Goal: Transaction & Acquisition: Purchase product/service

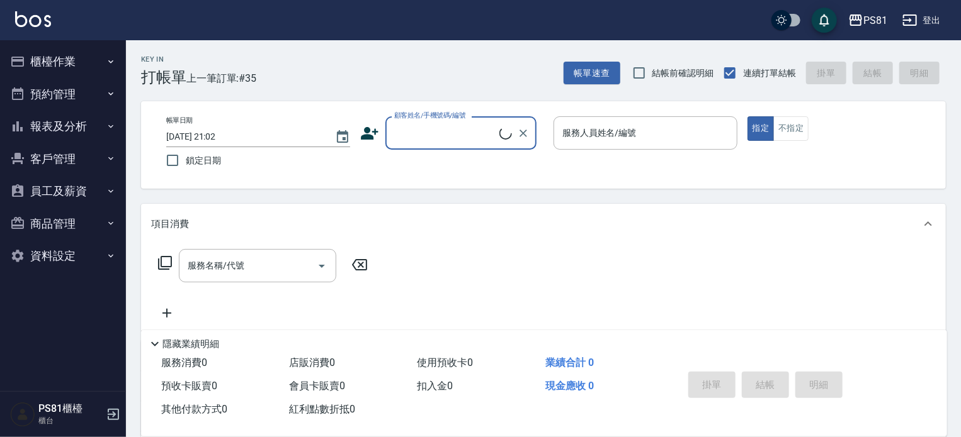
click at [102, 138] on ul "櫃檯作業 打帳單 帳單列表 掛單列表 座位開單 營業儀表板 現金收支登錄 材料自購登錄 每日結帳 排班表 現場電腦打卡 預約管理 預約管理 單日預約紀錄 單週…" at bounding box center [63, 158] width 116 height 237
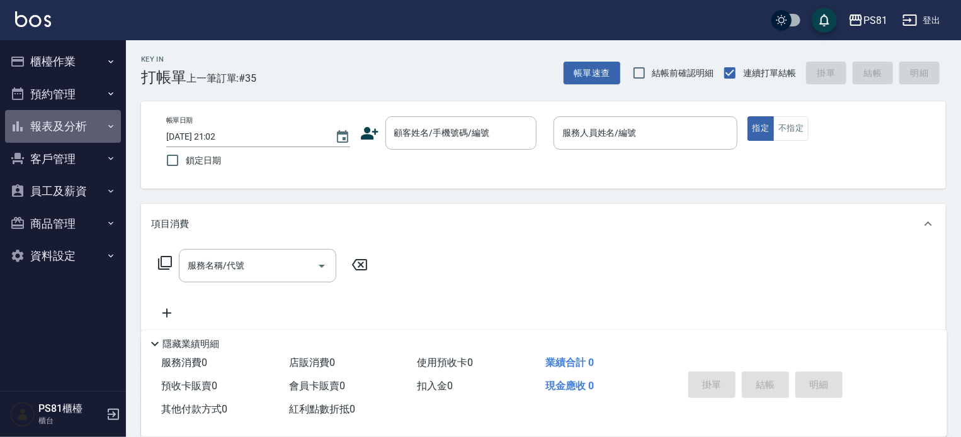
click at [105, 133] on button "報表及分析" at bounding box center [63, 126] width 116 height 33
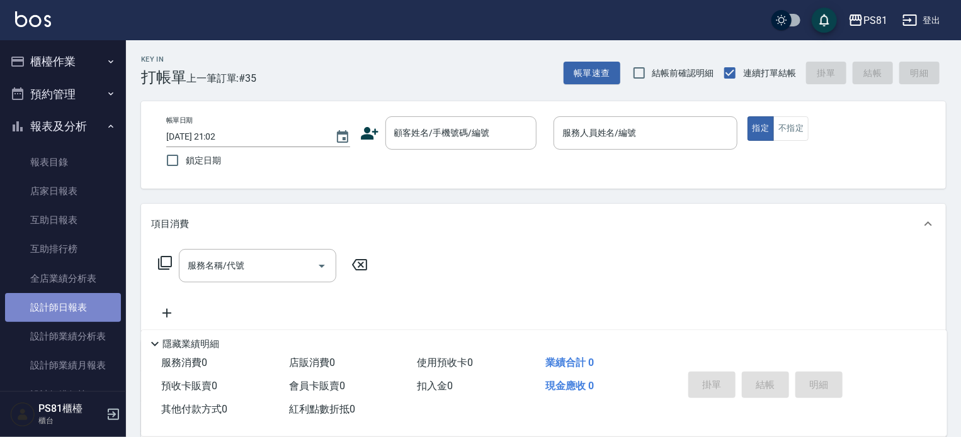
click at [91, 300] on link "設計師日報表" at bounding box center [63, 307] width 116 height 29
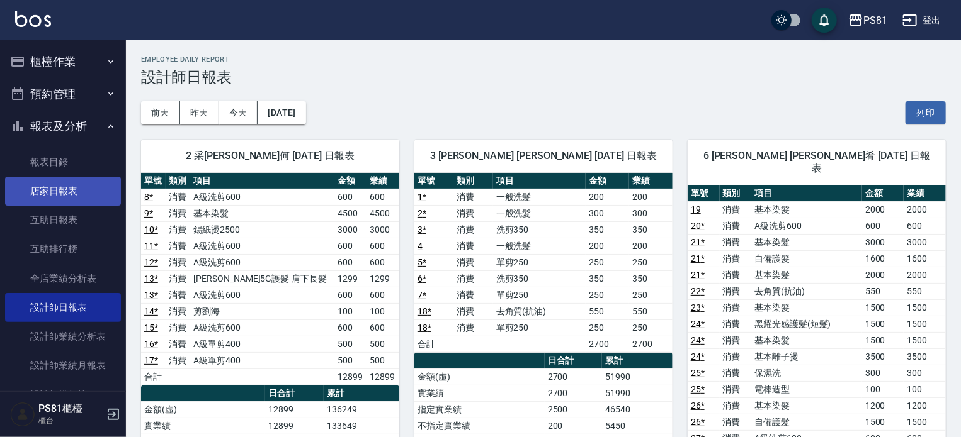
click at [76, 200] on link "店家日報表" at bounding box center [63, 191] width 116 height 29
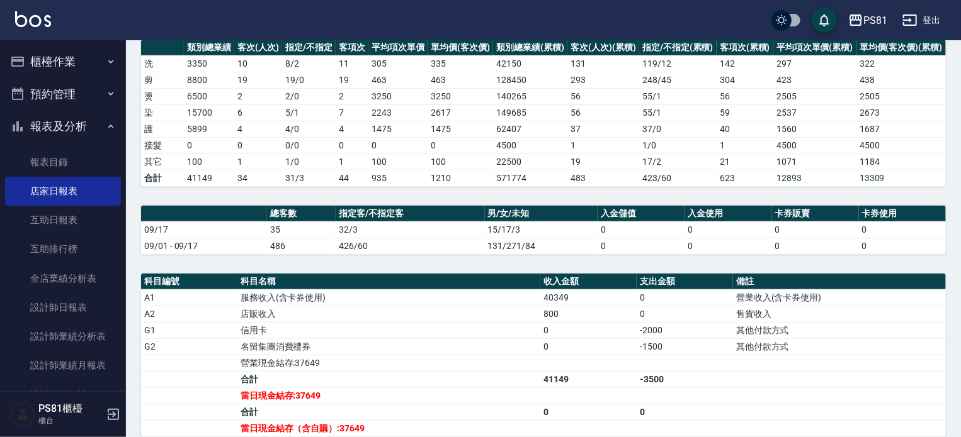
scroll to position [358, 0]
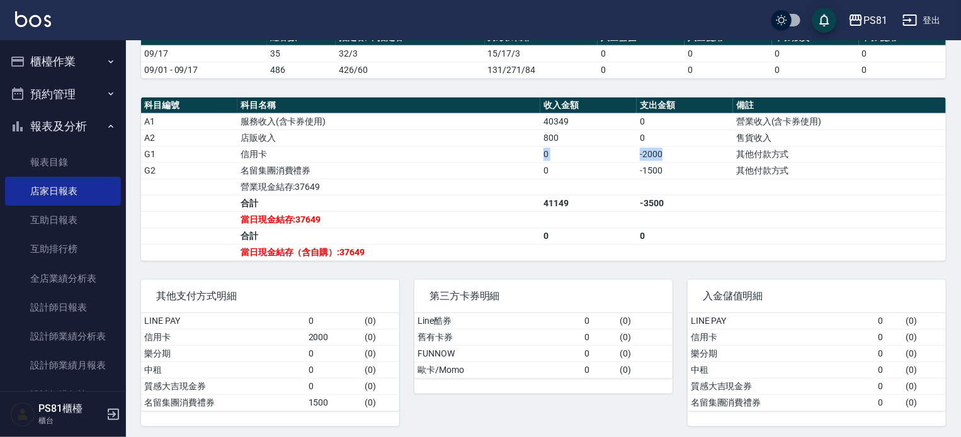
drag, startPoint x: 665, startPoint y: 153, endPoint x: 486, endPoint y: 158, distance: 178.8
click at [486, 158] on tr "G1 信用卡 0 -2000 其他付款方式" at bounding box center [543, 154] width 804 height 16
click at [486, 158] on td "信用卡" at bounding box center [388, 154] width 303 height 16
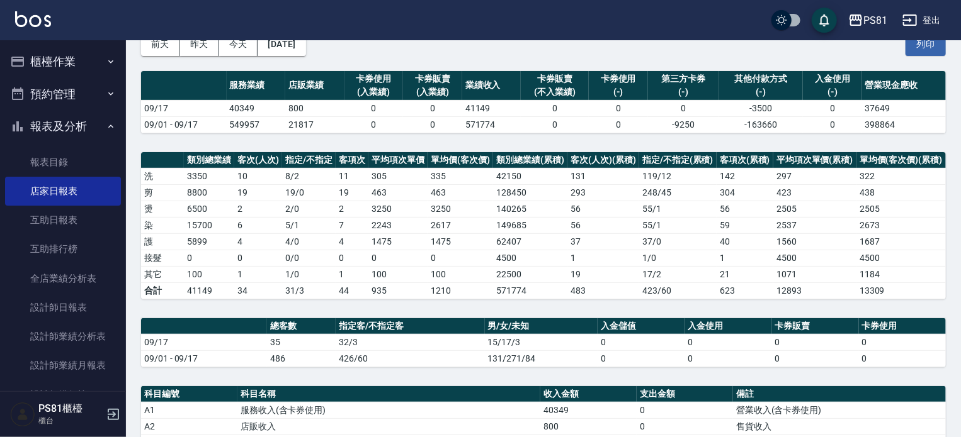
scroll to position [0, 0]
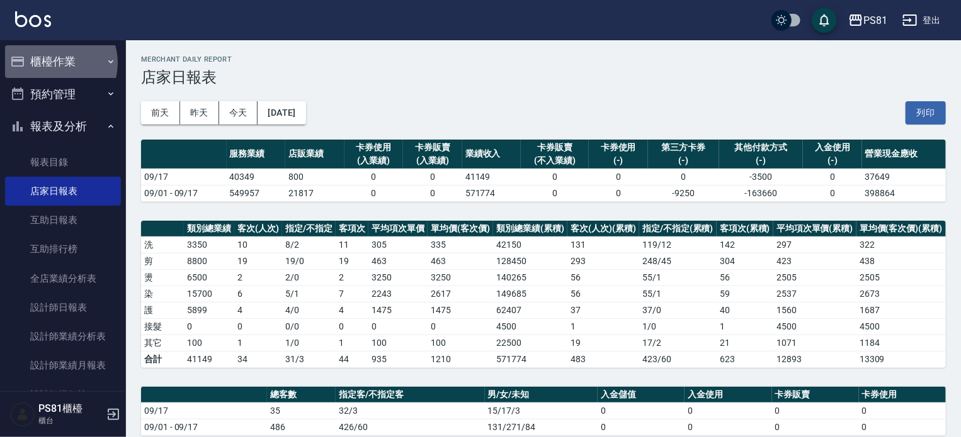
click at [54, 63] on button "櫃檯作業" at bounding box center [63, 61] width 116 height 33
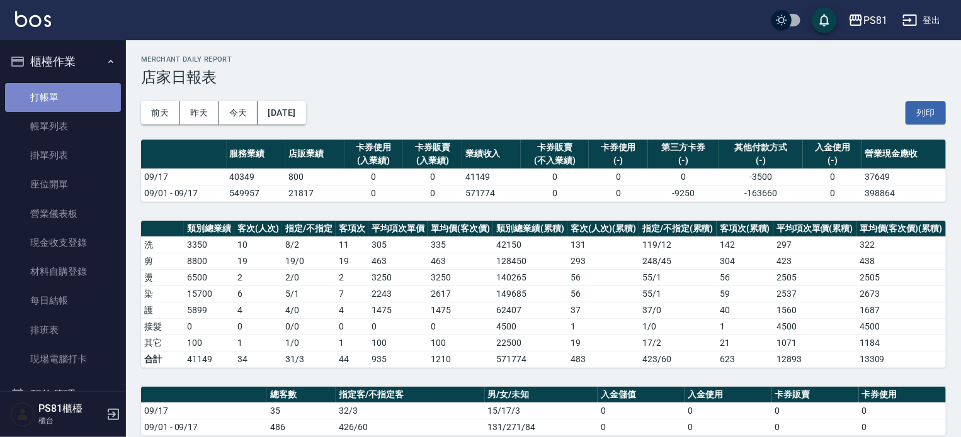
click at [81, 110] on link "打帳單" at bounding box center [63, 97] width 116 height 29
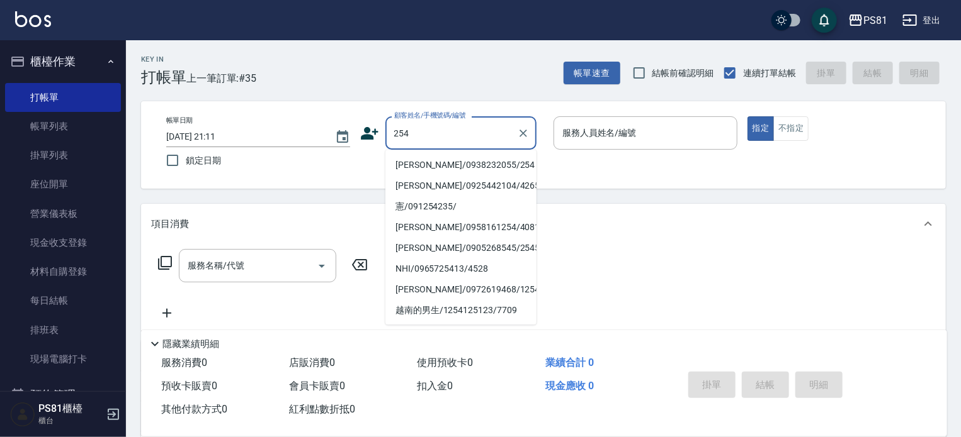
click at [420, 175] on li "[PERSON_NAME]/0938232055/254" at bounding box center [460, 165] width 151 height 21
type input "[PERSON_NAME]/0938232055/254"
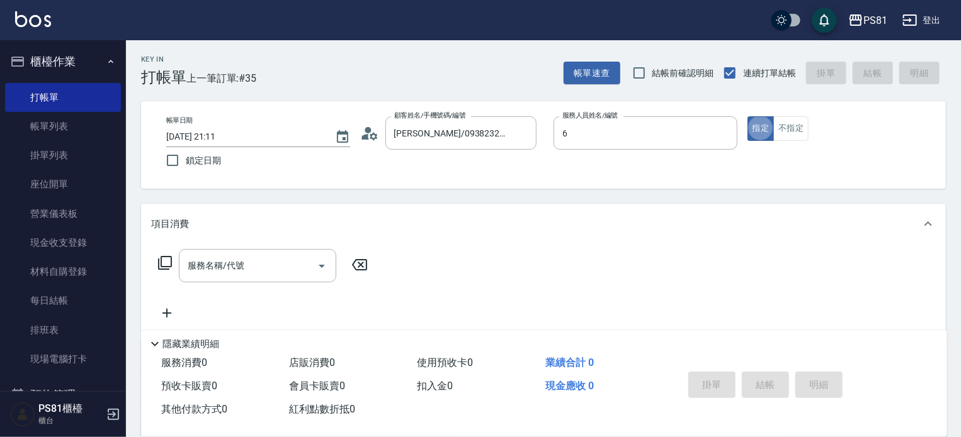
type input "[PERSON_NAME]-6"
type button "true"
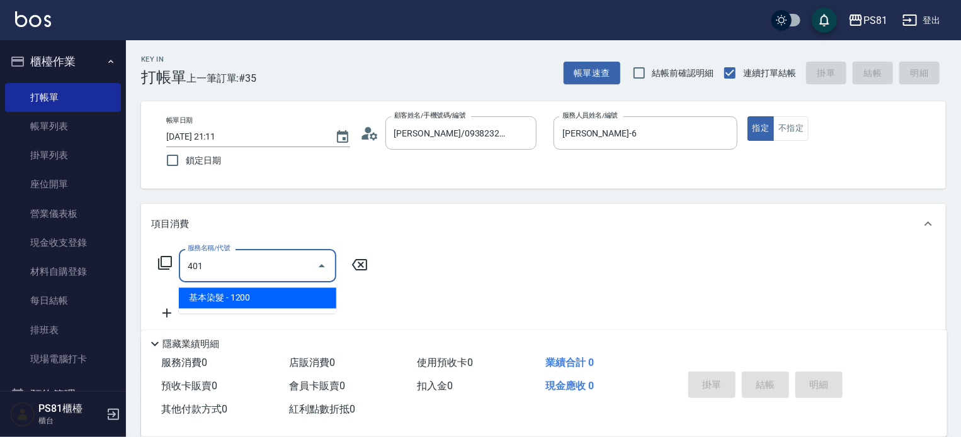
type input "基本染髮(401)"
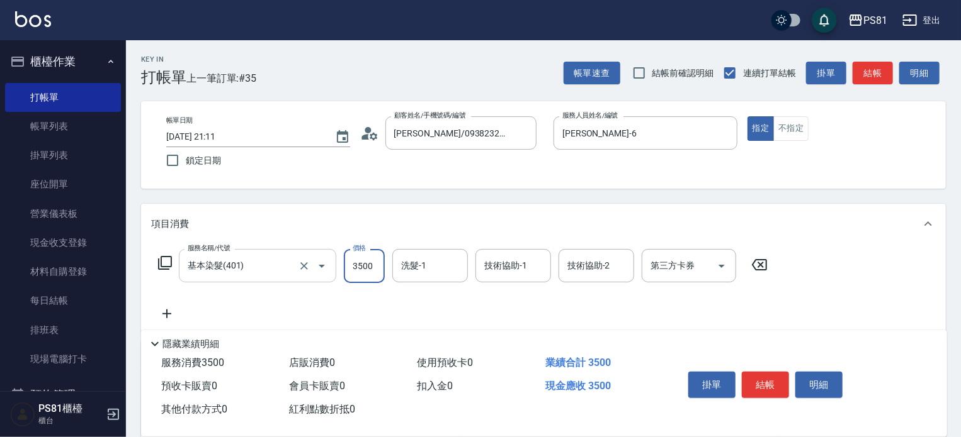
type input "3500"
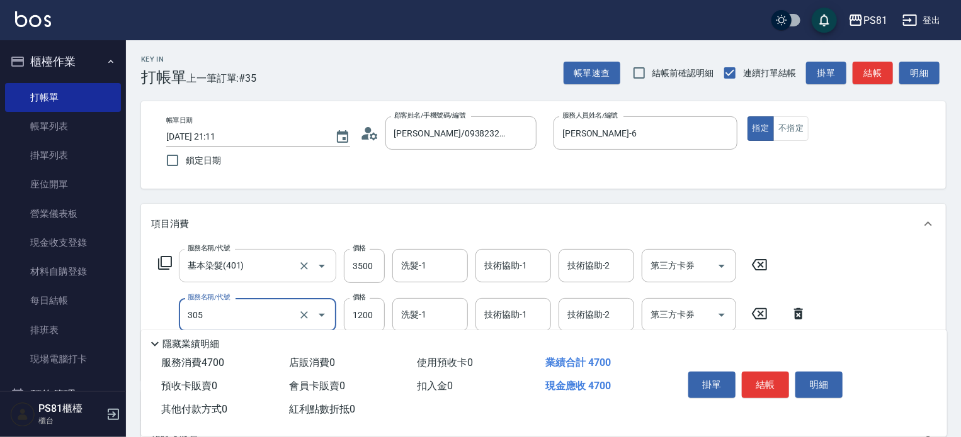
type input "基本離子燙(305)"
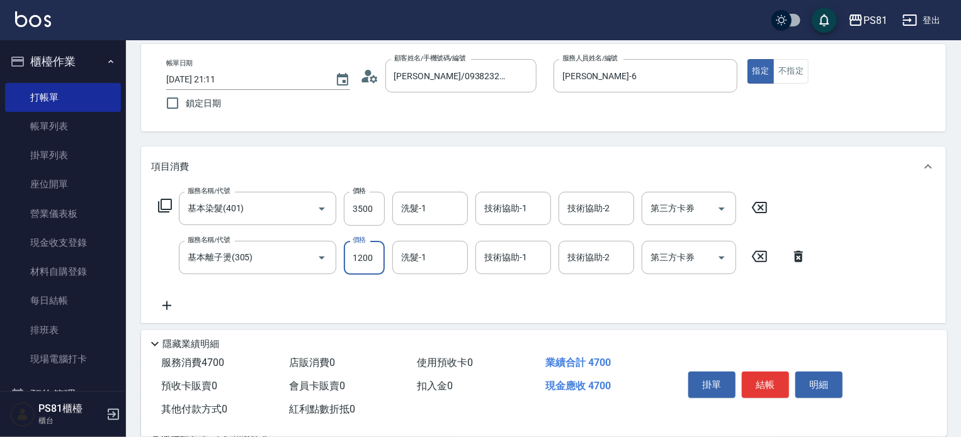
scroll to position [126, 0]
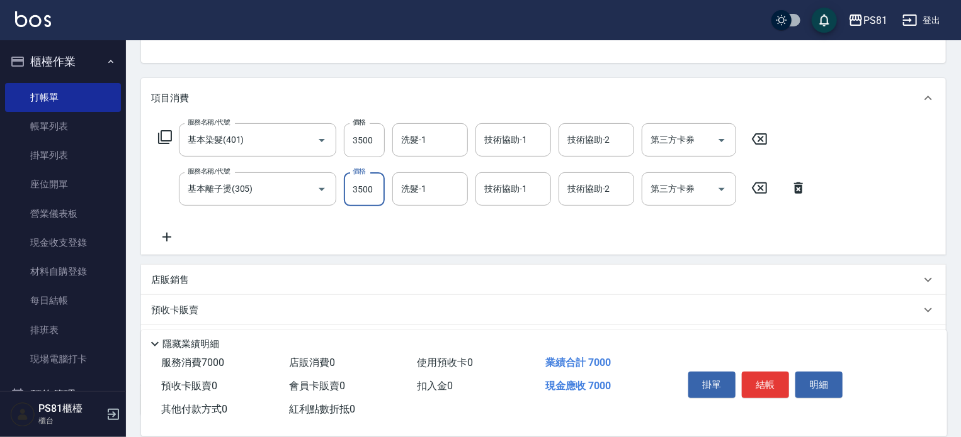
type input "3500"
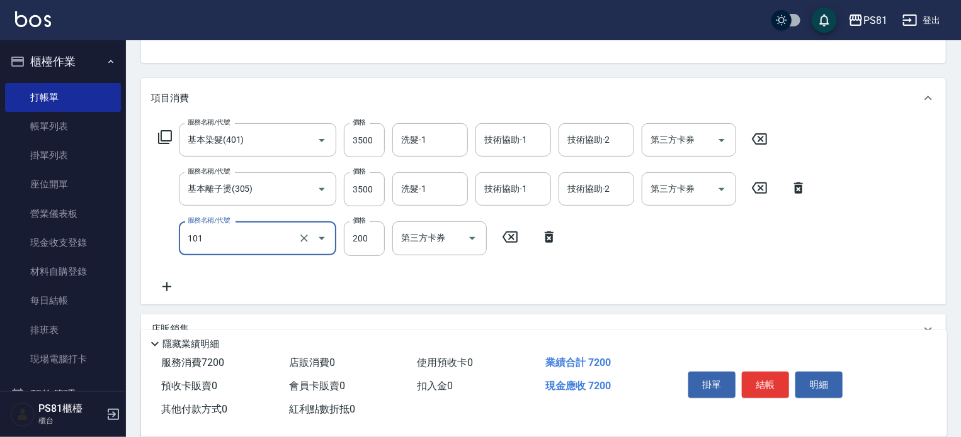
type input "一般洗髮(101)"
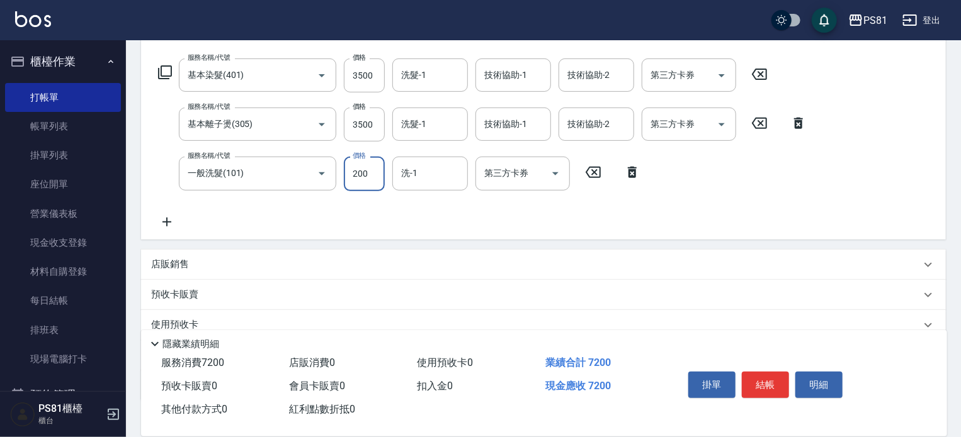
scroll to position [273, 0]
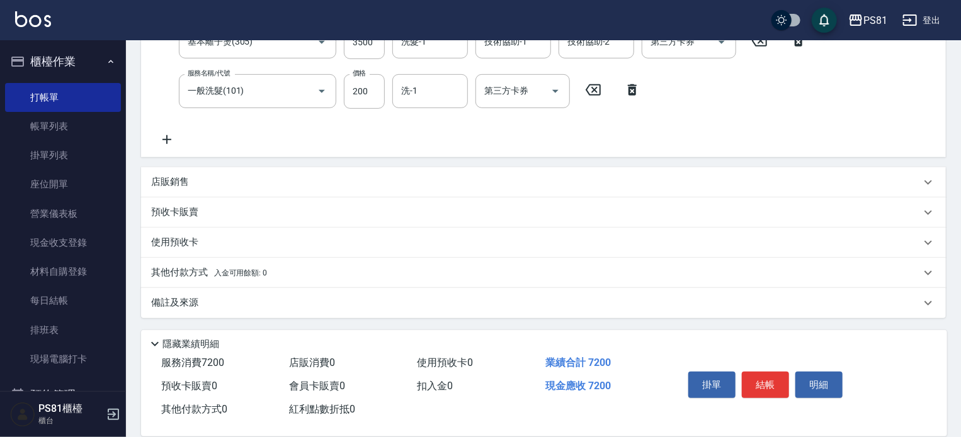
click at [233, 274] on span "入金可用餘額: 0" at bounding box center [241, 273] width 54 height 9
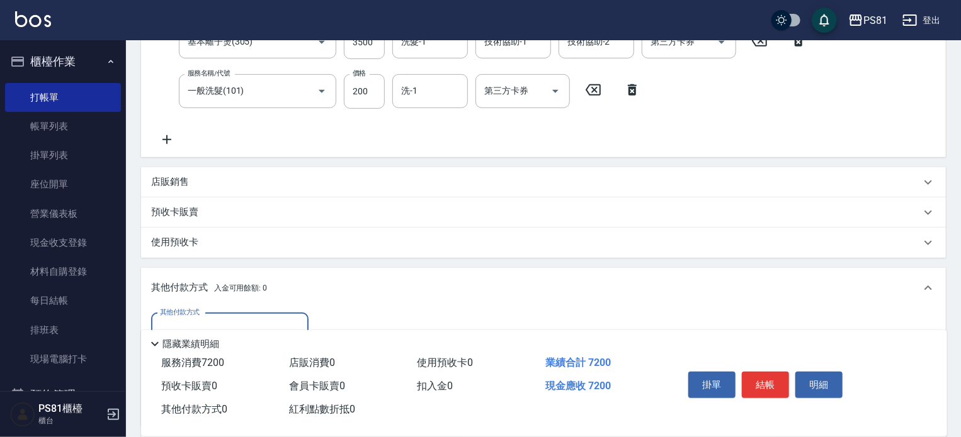
scroll to position [0, 0]
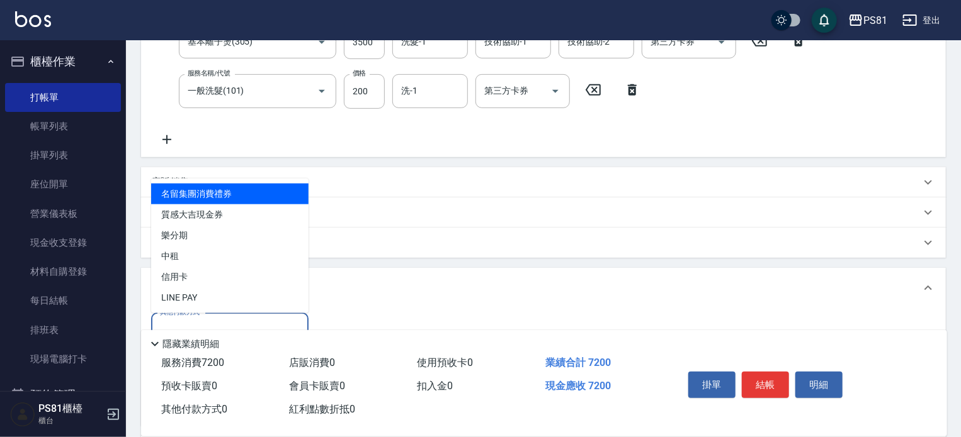
click at [210, 322] on input "其他付款方式" at bounding box center [230, 330] width 146 height 22
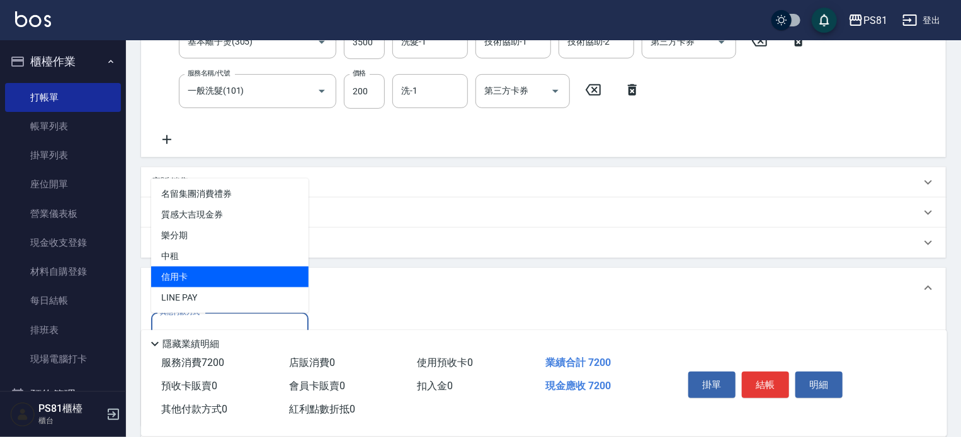
click at [211, 274] on span "信用卡" at bounding box center [229, 277] width 157 height 21
type input "信用卡"
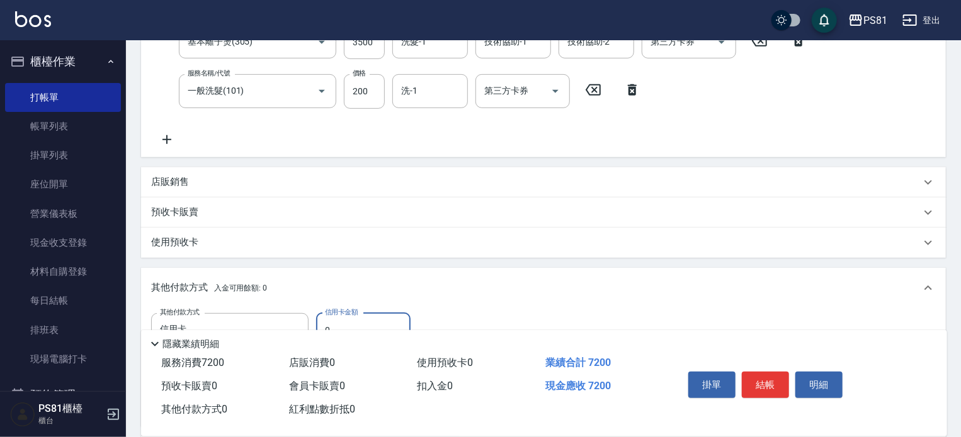
click at [352, 320] on input "0" at bounding box center [363, 330] width 94 height 34
type input "7000"
click at [749, 373] on button "結帳" at bounding box center [765, 385] width 47 height 26
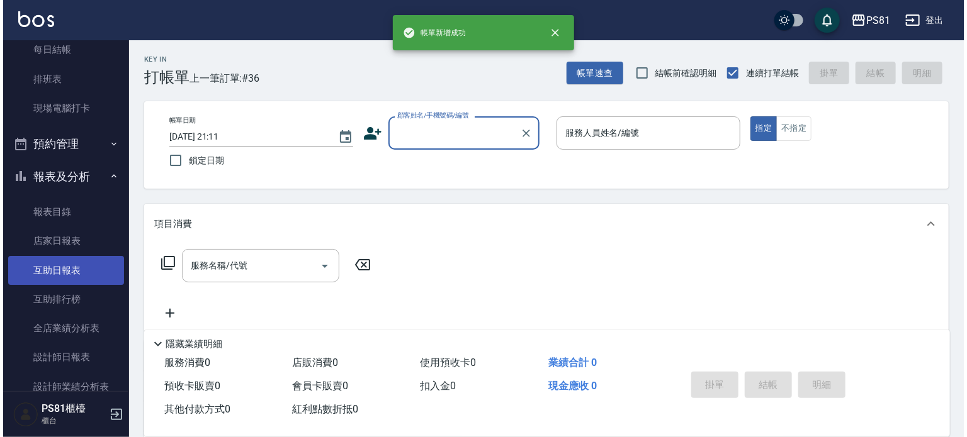
scroll to position [252, 0]
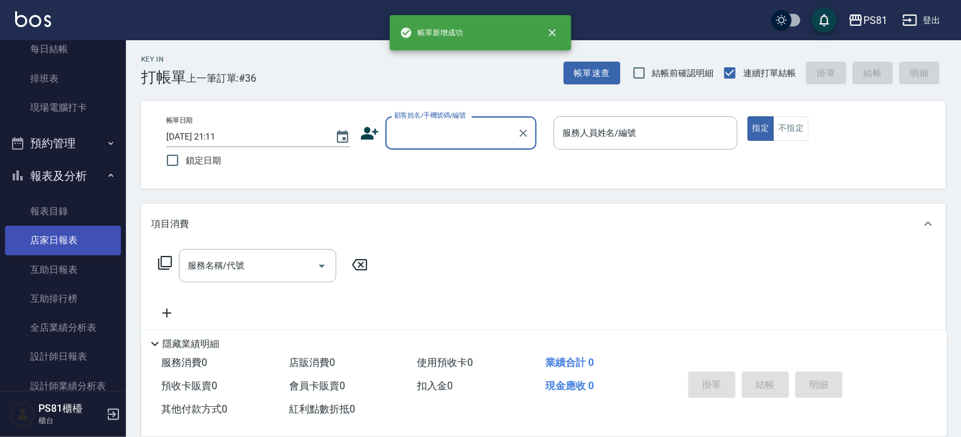
click at [80, 235] on link "店家日報表" at bounding box center [63, 240] width 116 height 29
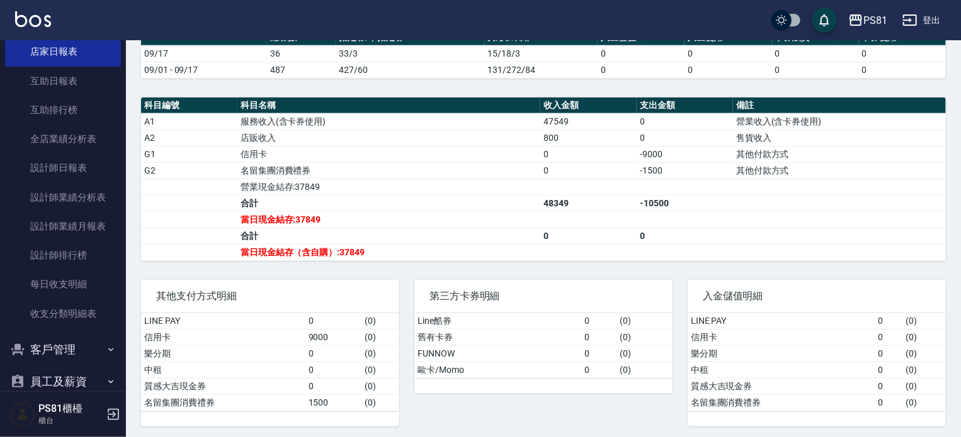
scroll to position [527, 0]
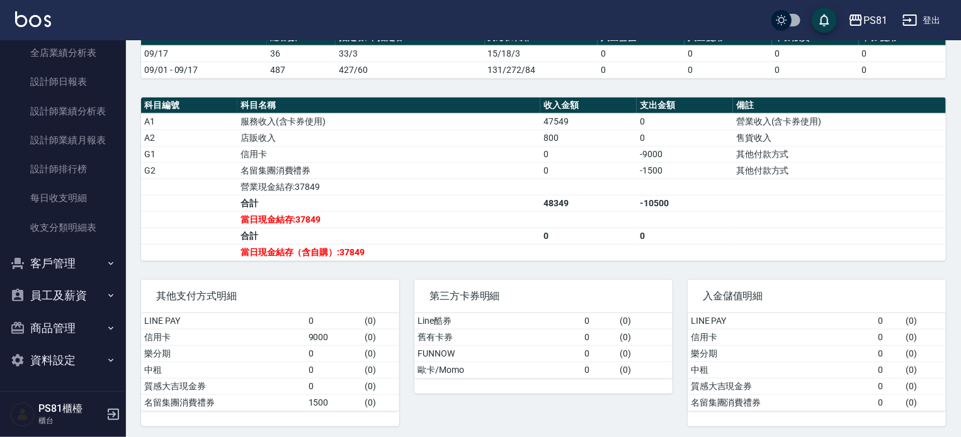
click at [933, 158] on td "其他付款方式" at bounding box center [839, 154] width 213 height 16
